Goal: Register for event/course

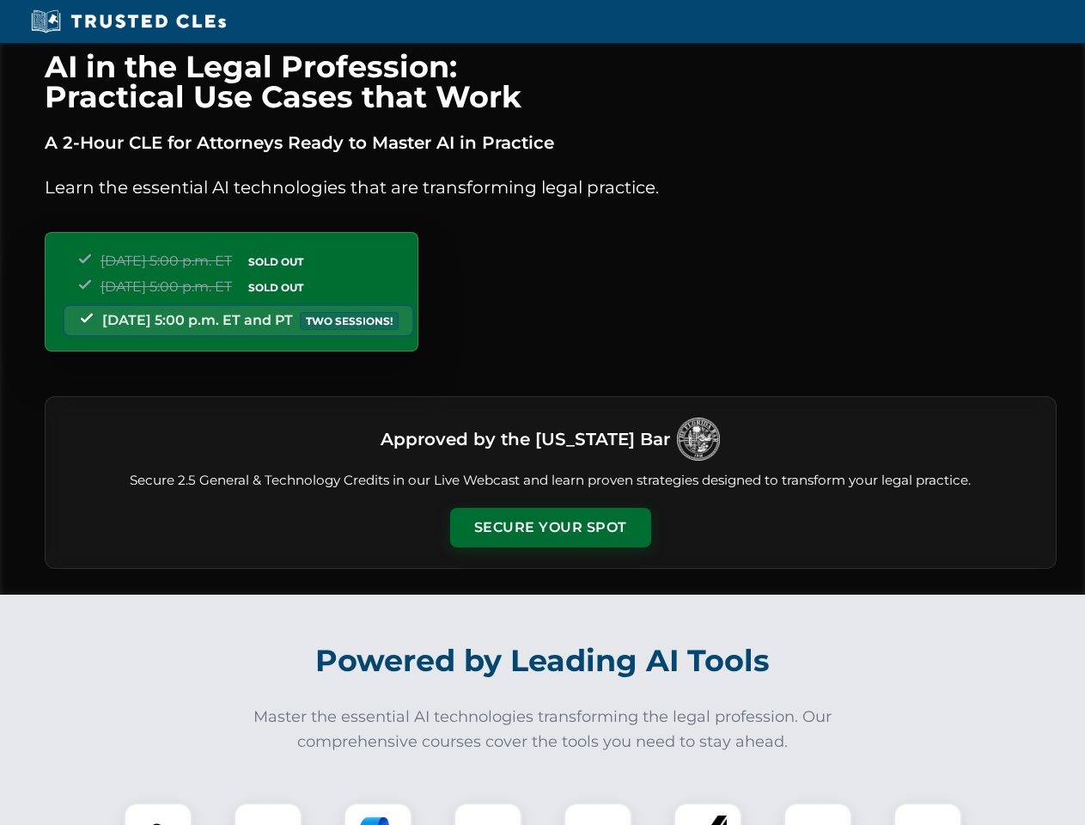
click at [550, 528] on button "Secure Your Spot" at bounding box center [550, 528] width 201 height 40
click at [158, 814] on img at bounding box center [158, 837] width 50 height 50
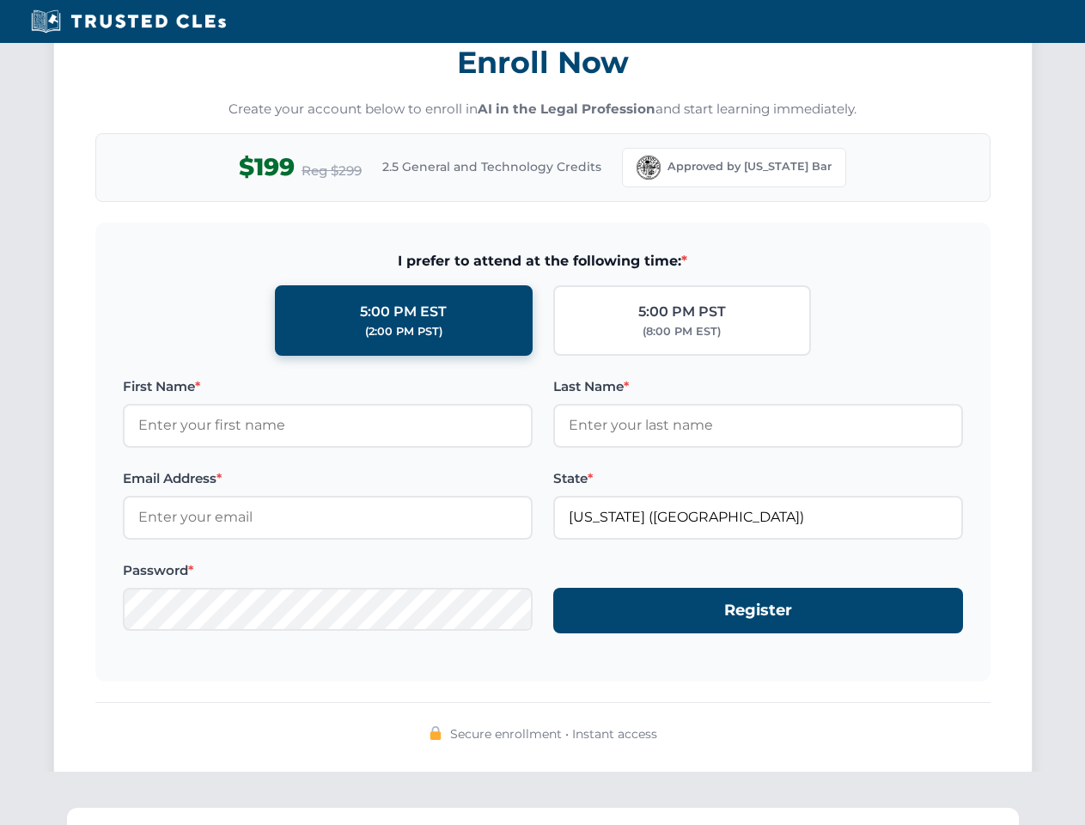
scroll to position [1687, 0]
